Goal: Task Accomplishment & Management: Manage account settings

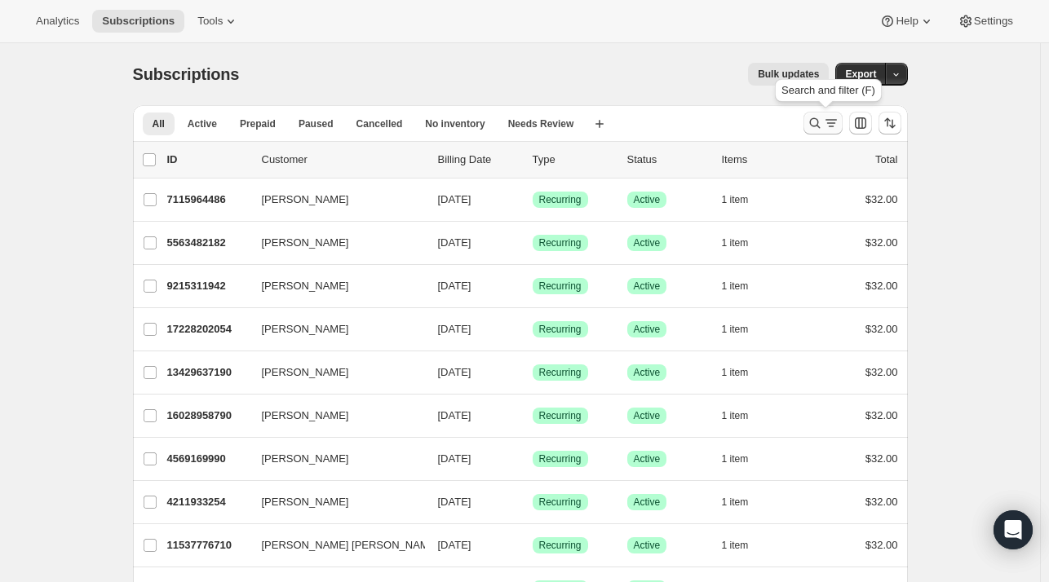
click at [825, 122] on icon "Search and filter results" at bounding box center [831, 123] width 16 height 16
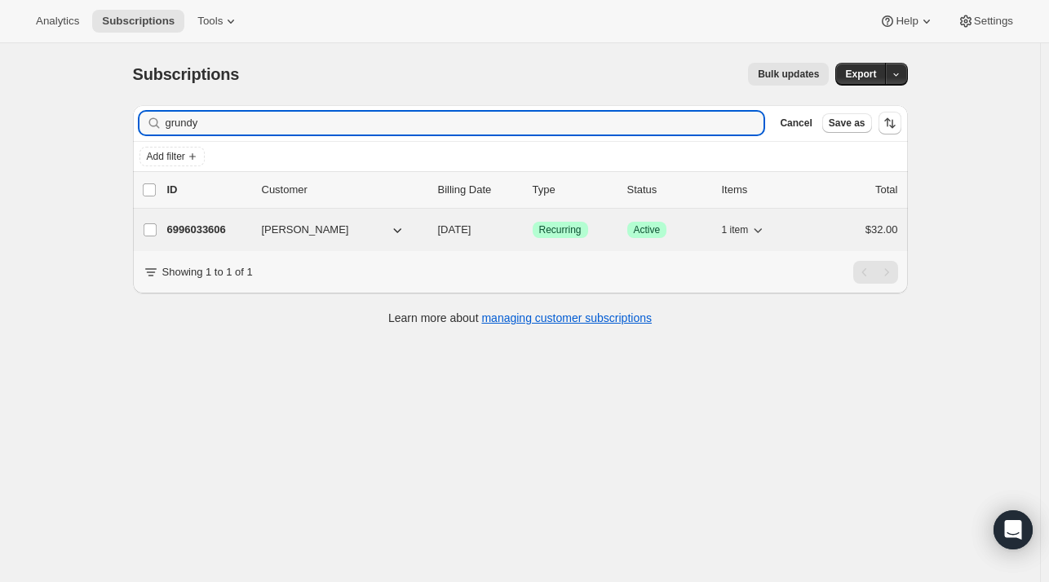
type input "grundy"
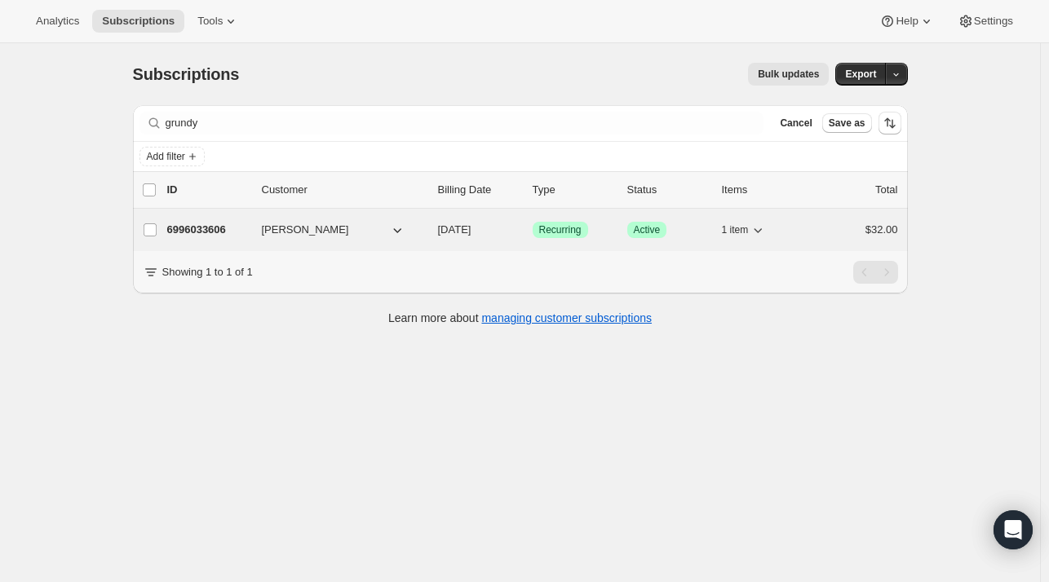
click at [202, 232] on p "6996033606" at bounding box center [208, 230] width 82 height 16
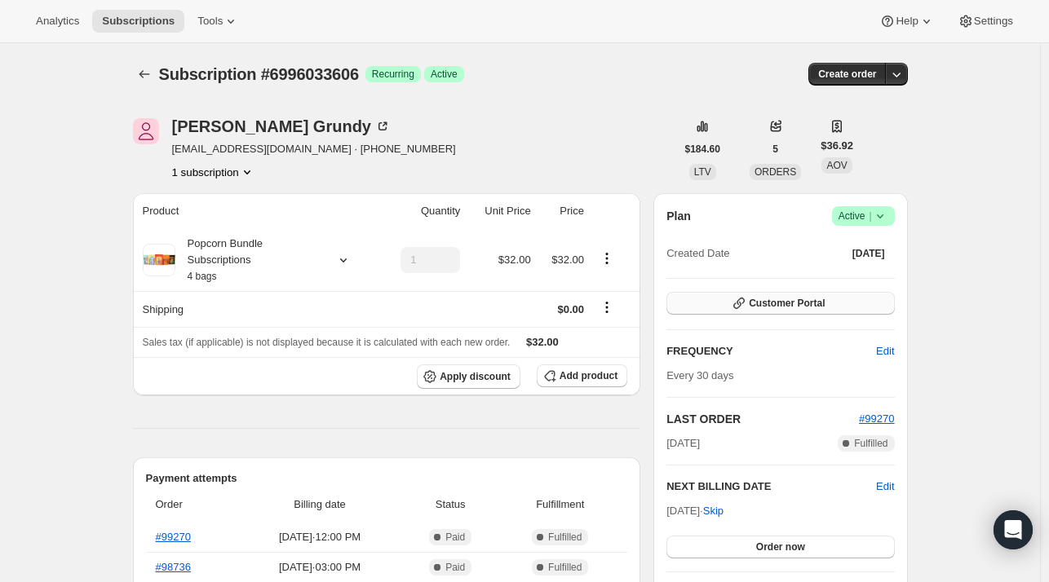
click at [813, 295] on button "Customer Portal" at bounding box center [780, 303] width 228 height 23
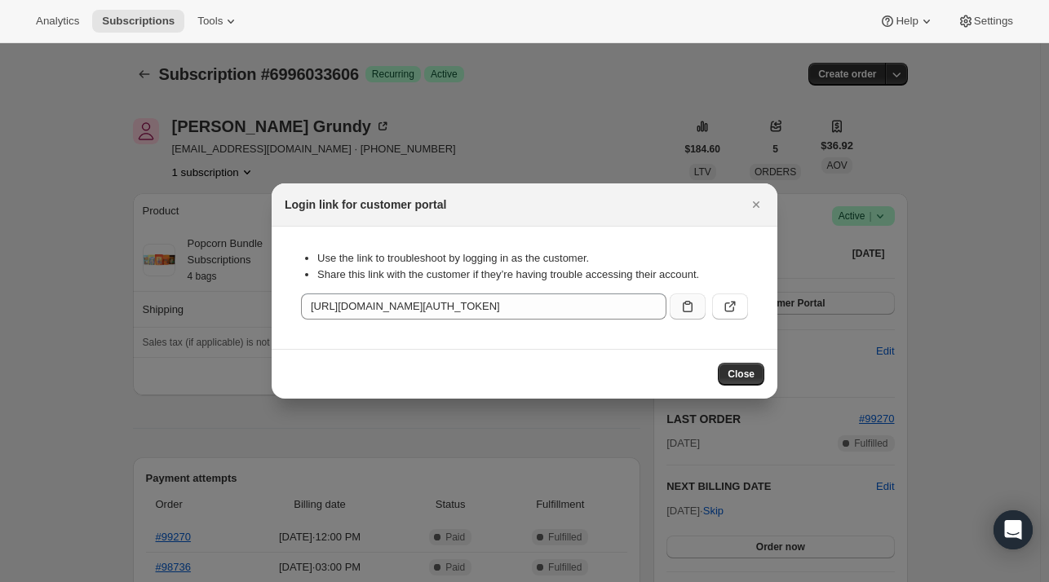
click at [690, 307] on icon ":rcb:" at bounding box center [687, 307] width 16 height 16
click at [742, 378] on span "Close" at bounding box center [741, 374] width 27 height 13
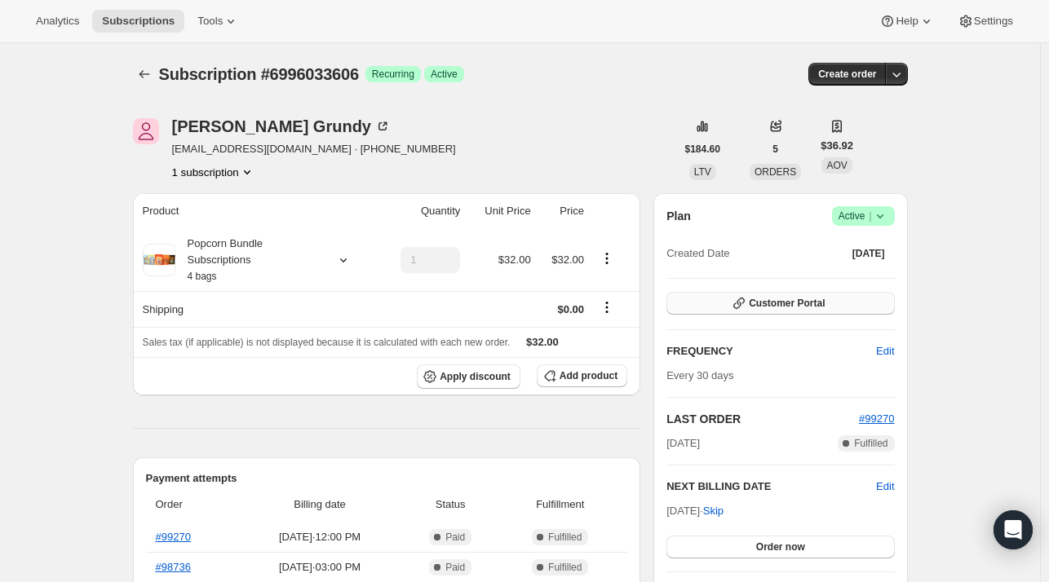
click at [798, 304] on span "Customer Portal" at bounding box center [787, 303] width 76 height 13
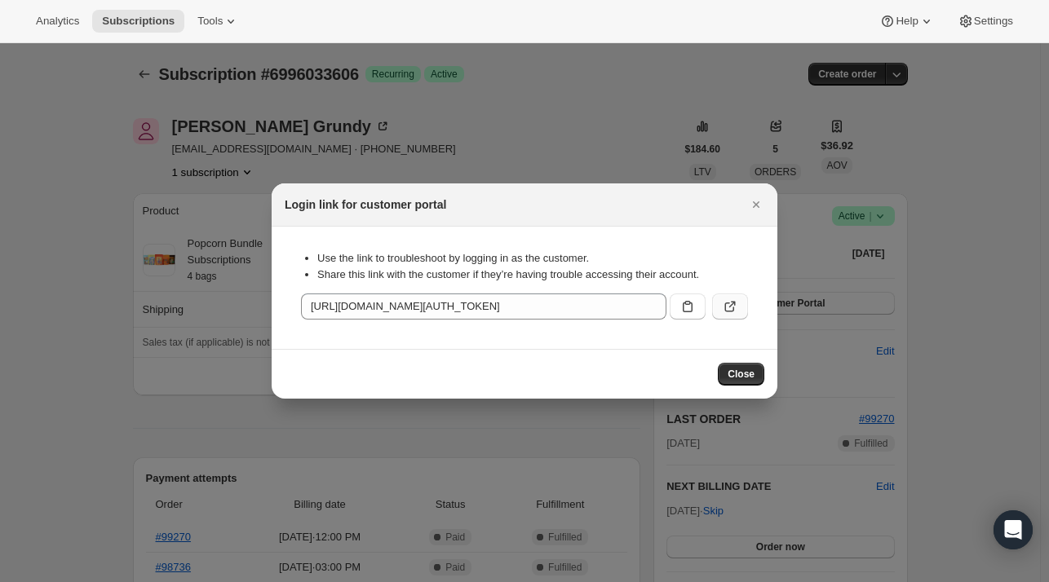
click at [732, 303] on icon ":rcb:" at bounding box center [730, 307] width 16 height 16
click at [750, 363] on button "Close" at bounding box center [741, 374] width 46 height 23
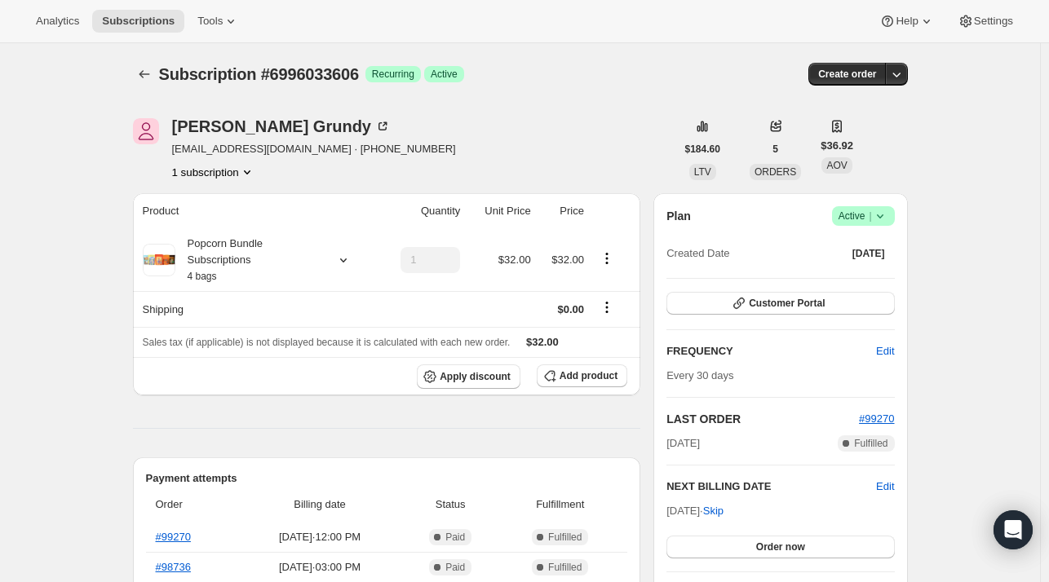
click at [887, 210] on icon at bounding box center [880, 216] width 16 height 16
click at [861, 281] on span "Cancel subscription" at bounding box center [868, 275] width 92 height 12
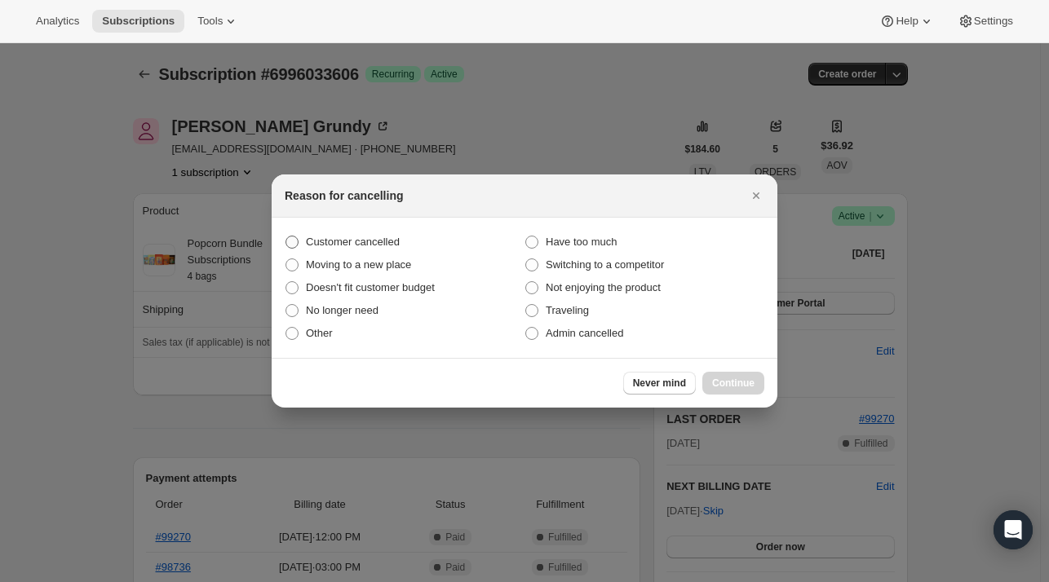
click at [290, 241] on span ":rbv:" at bounding box center [291, 242] width 13 height 13
click at [286, 237] on input "Customer cancelled" at bounding box center [285, 236] width 1 height 1
radio input "true"
click at [733, 387] on span "Continue" at bounding box center [733, 383] width 42 height 13
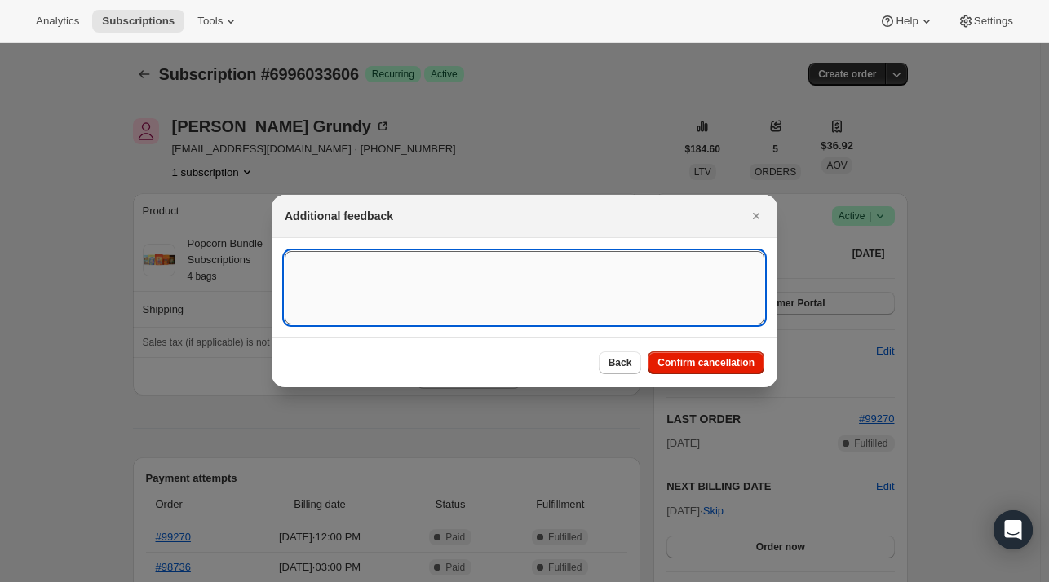
click at [316, 263] on textarea ":rbv:" at bounding box center [525, 287] width 480 height 73
paste textarea "From: [PERSON_NAME] <[EMAIL_ADDRESS][DOMAIN_NAME]> Sent: [DATE] 2:27 AM To: Pop…"
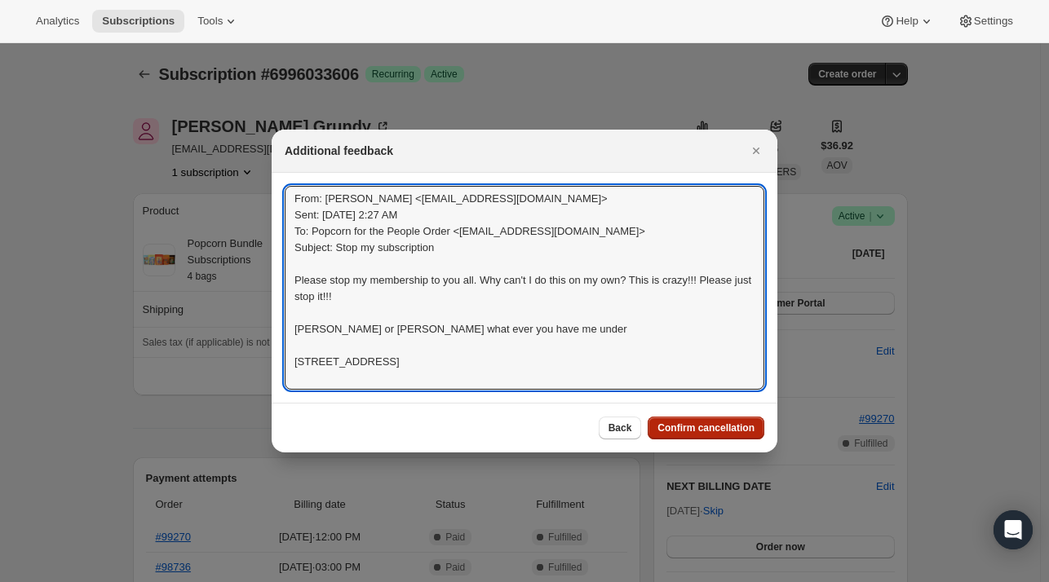
type textarea "From: [PERSON_NAME] <[EMAIL_ADDRESS][DOMAIN_NAME]> Sent: [DATE] 2:27 AM To: Pop…"
click at [703, 427] on span "Confirm cancellation" at bounding box center [705, 428] width 97 height 13
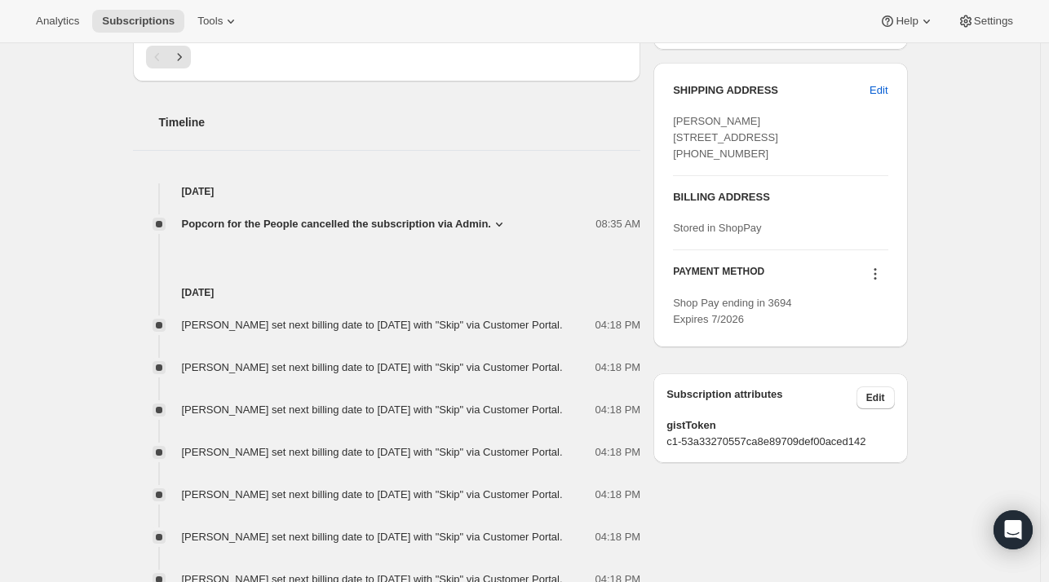
scroll to position [656, 0]
